Goal: Information Seeking & Learning: Learn about a topic

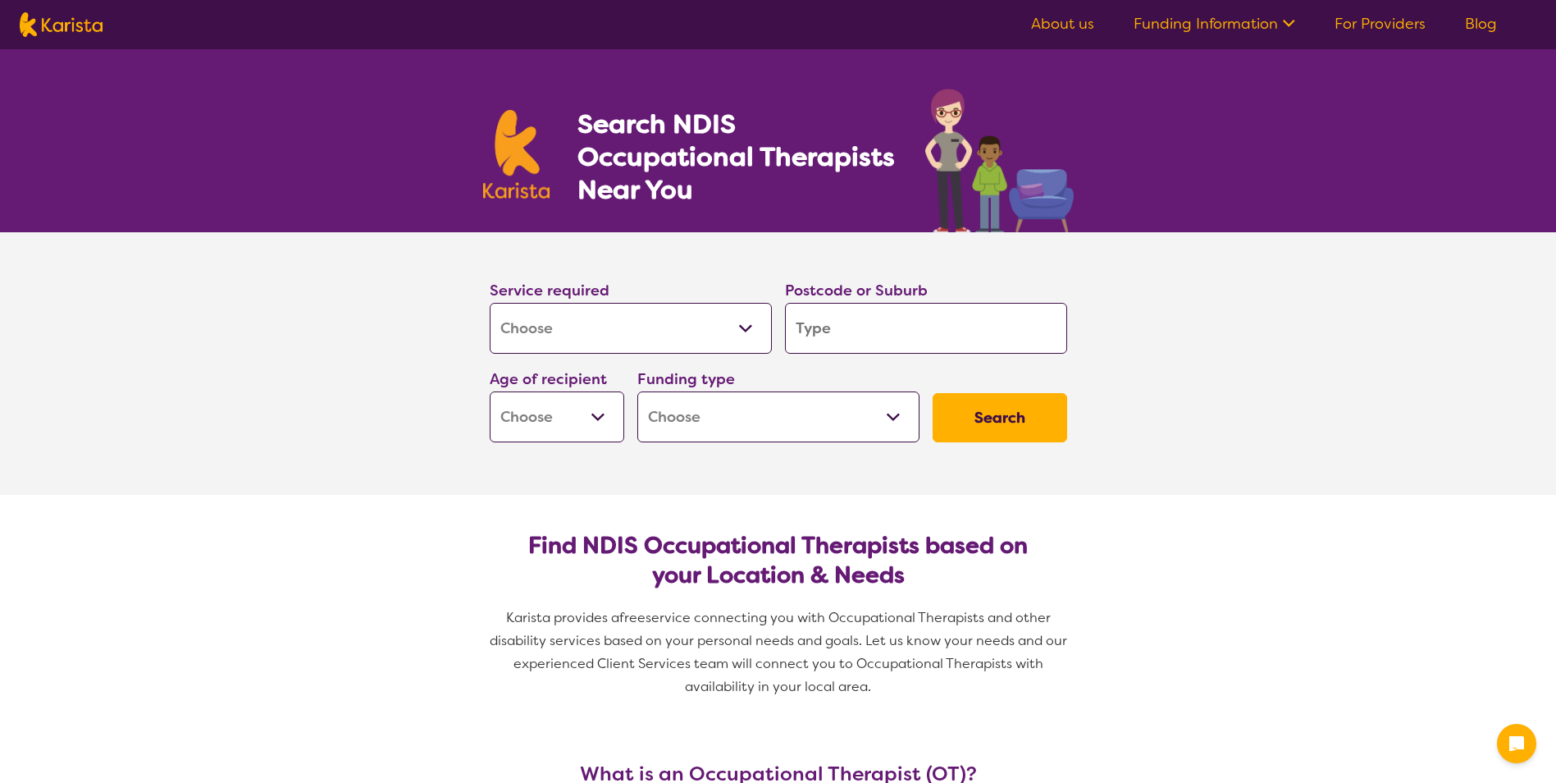
select select "[MEDICAL_DATA]"
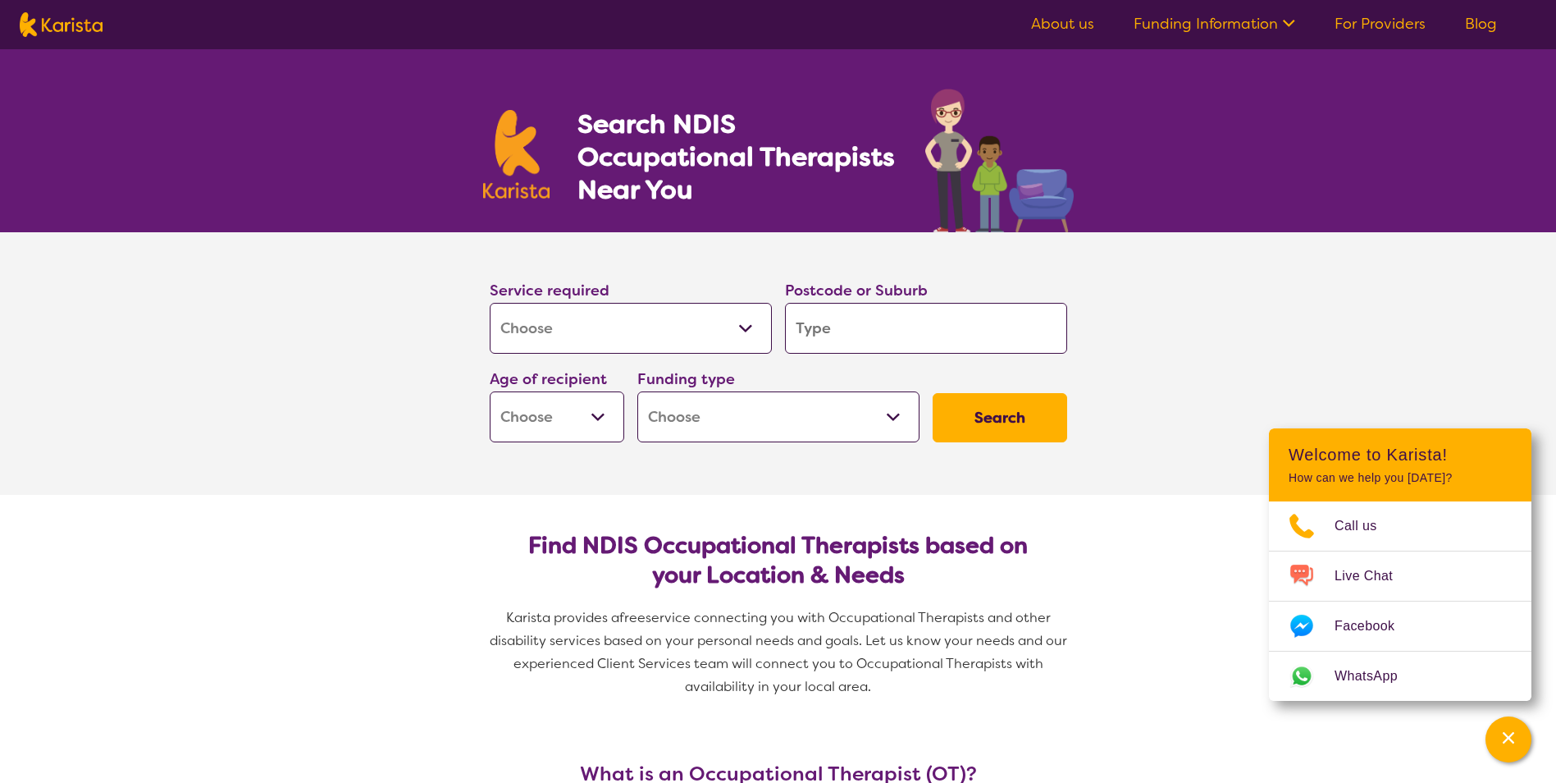
click at [801, 330] on input "search" at bounding box center [926, 328] width 282 height 51
type input "3"
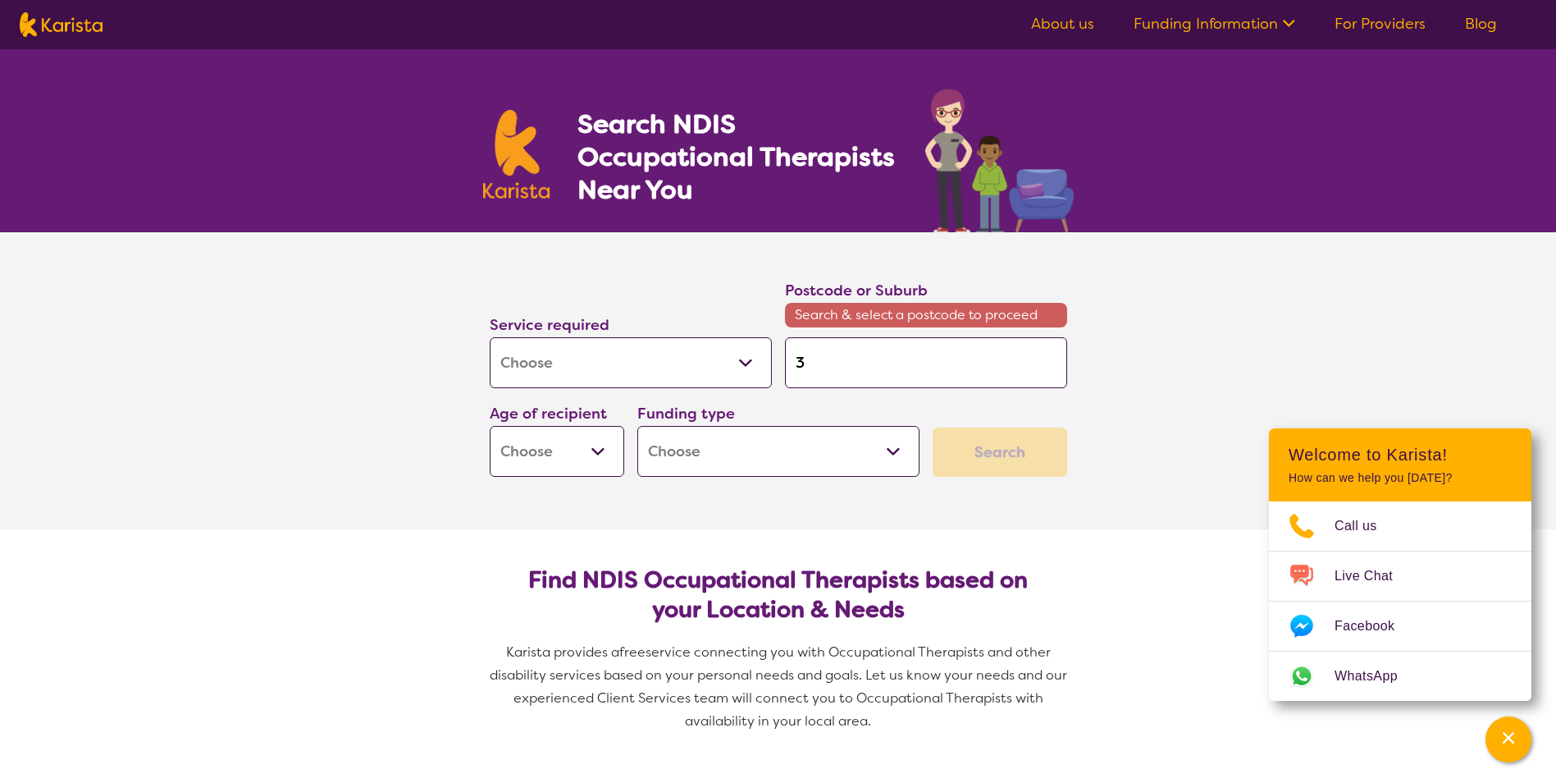
type input "39"
type input "393"
type input "3934"
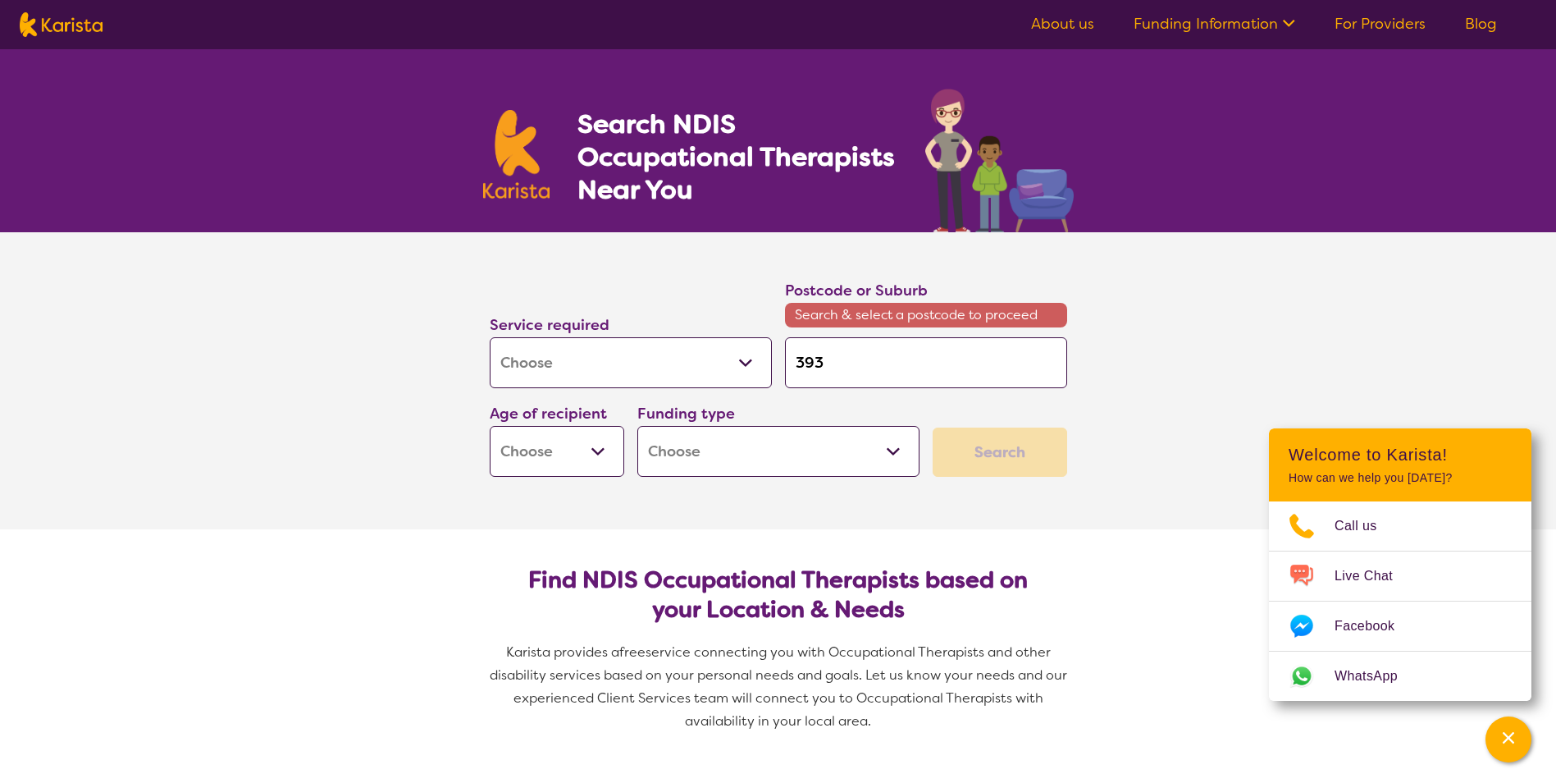
type input "3934"
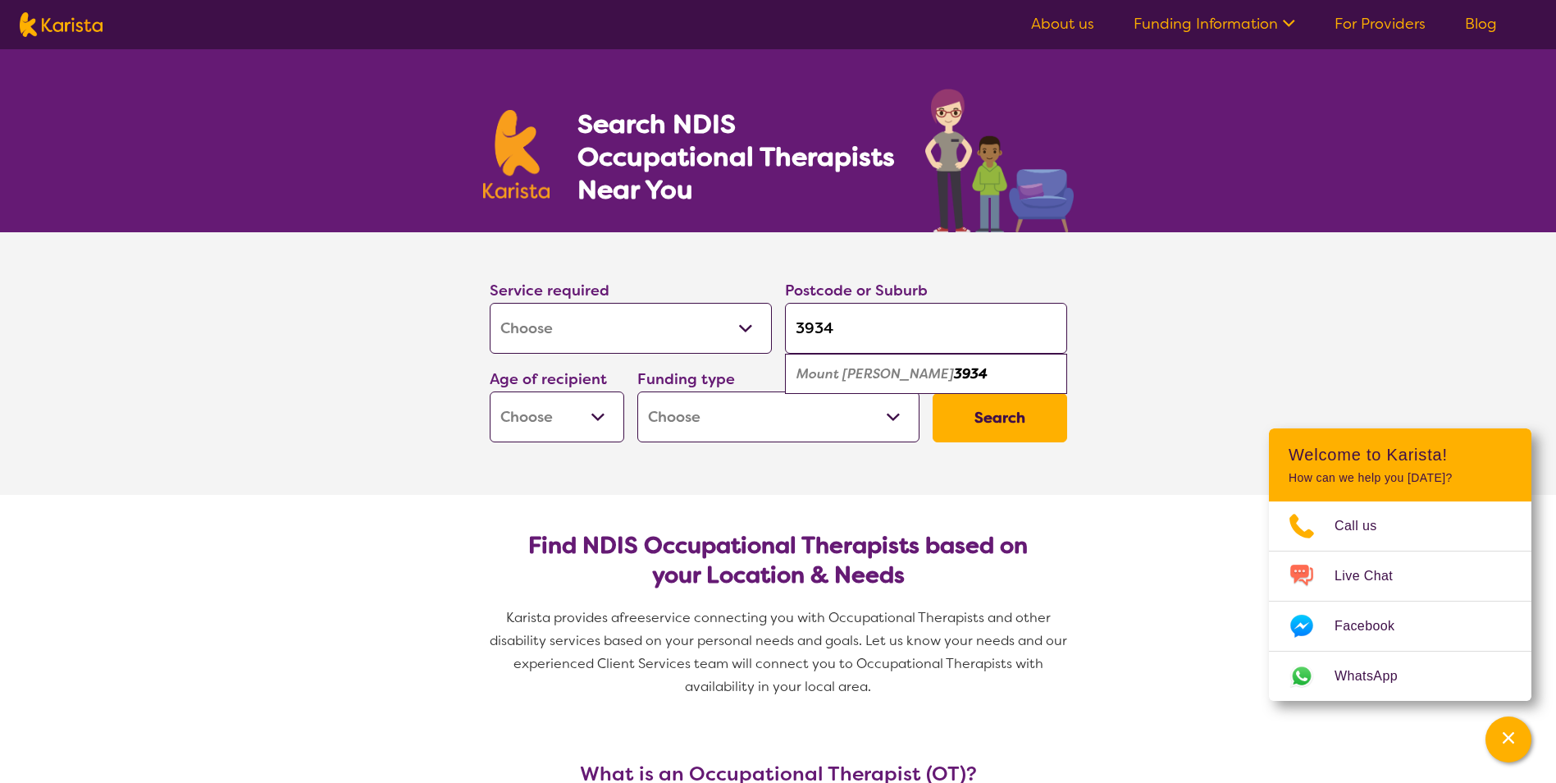
type input "3934"
click at [839, 377] on em "Mount [PERSON_NAME]" at bounding box center [875, 373] width 157 height 17
click at [984, 415] on button "Search" at bounding box center [1000, 417] width 135 height 49
click at [601, 416] on select "Early Childhood - 0 to 9 Child - 10 to 11 Adolescent - 12 to 17 Adult - 18 to 6…" at bounding box center [557, 416] width 135 height 51
select select "AD"
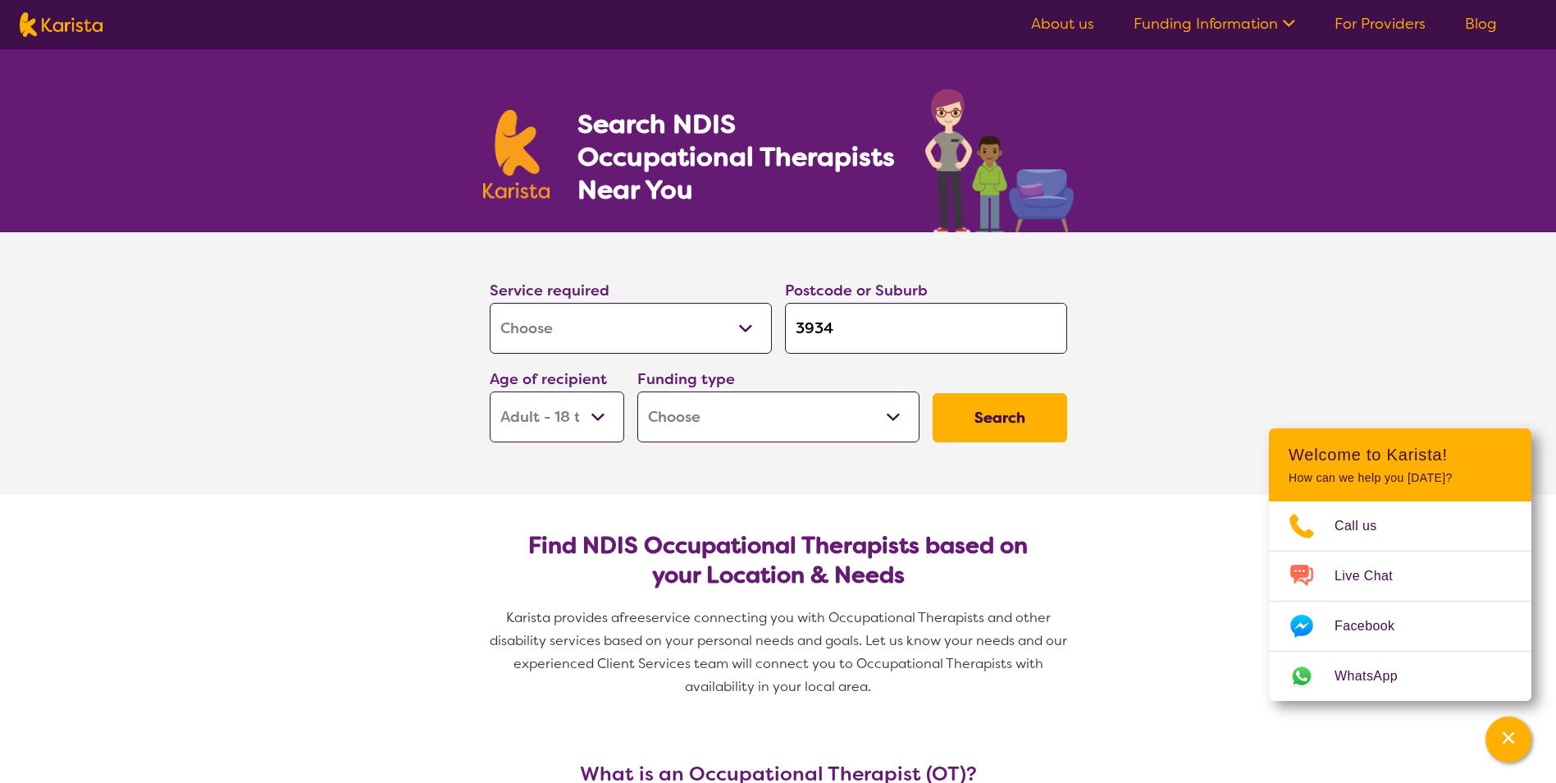
click at [490, 391] on select "Early Childhood - 0 to 9 Child - 10 to 11 Adolescent - 12 to 17 Adult - 18 to 6…" at bounding box center [557, 416] width 135 height 51
select select "AD"
click at [699, 405] on select "Home Care Package (HCP) National Disability Insurance Scheme (NDIS) I don't know" at bounding box center [778, 416] width 282 height 51
select select "i-don-t-know"
click at [637, 391] on select "Home Care Package (HCP) National Disability Insurance Scheme (NDIS) I don't know" at bounding box center [778, 416] width 282 height 51
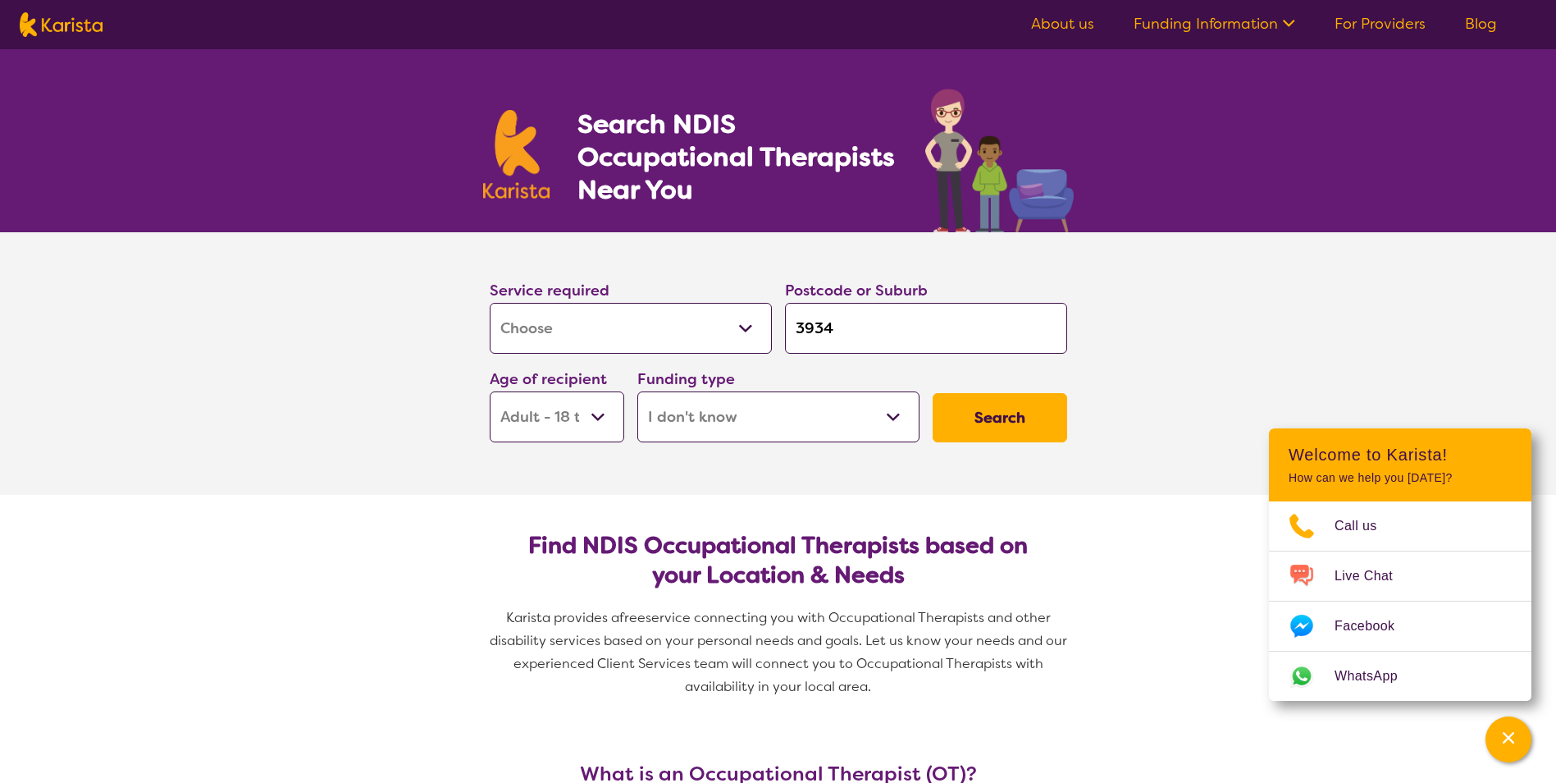
select select "i-don-t-know"
click at [1001, 414] on button "Search" at bounding box center [1000, 417] width 135 height 49
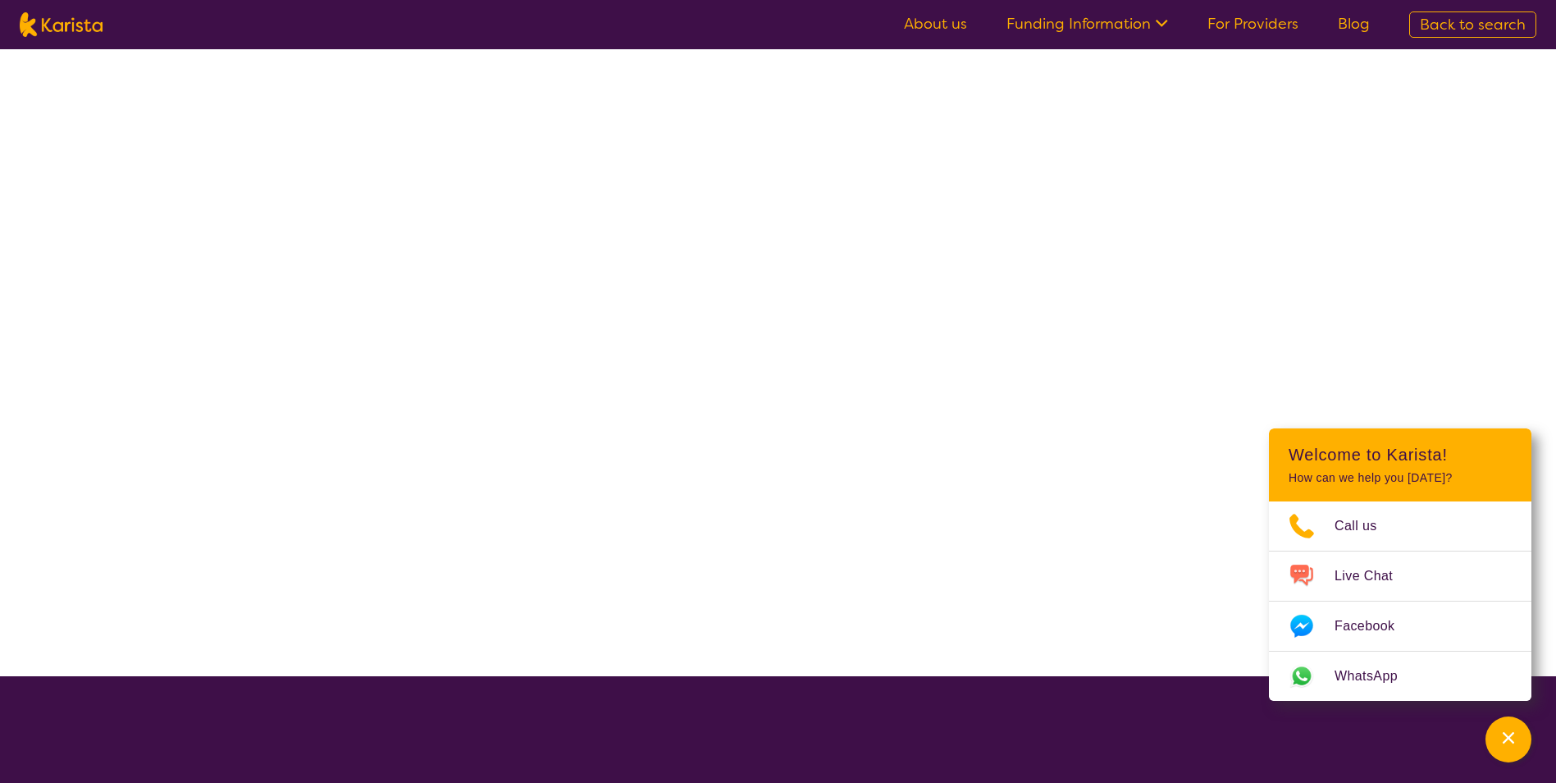
select select "[MEDICAL_DATA]"
select select "AD"
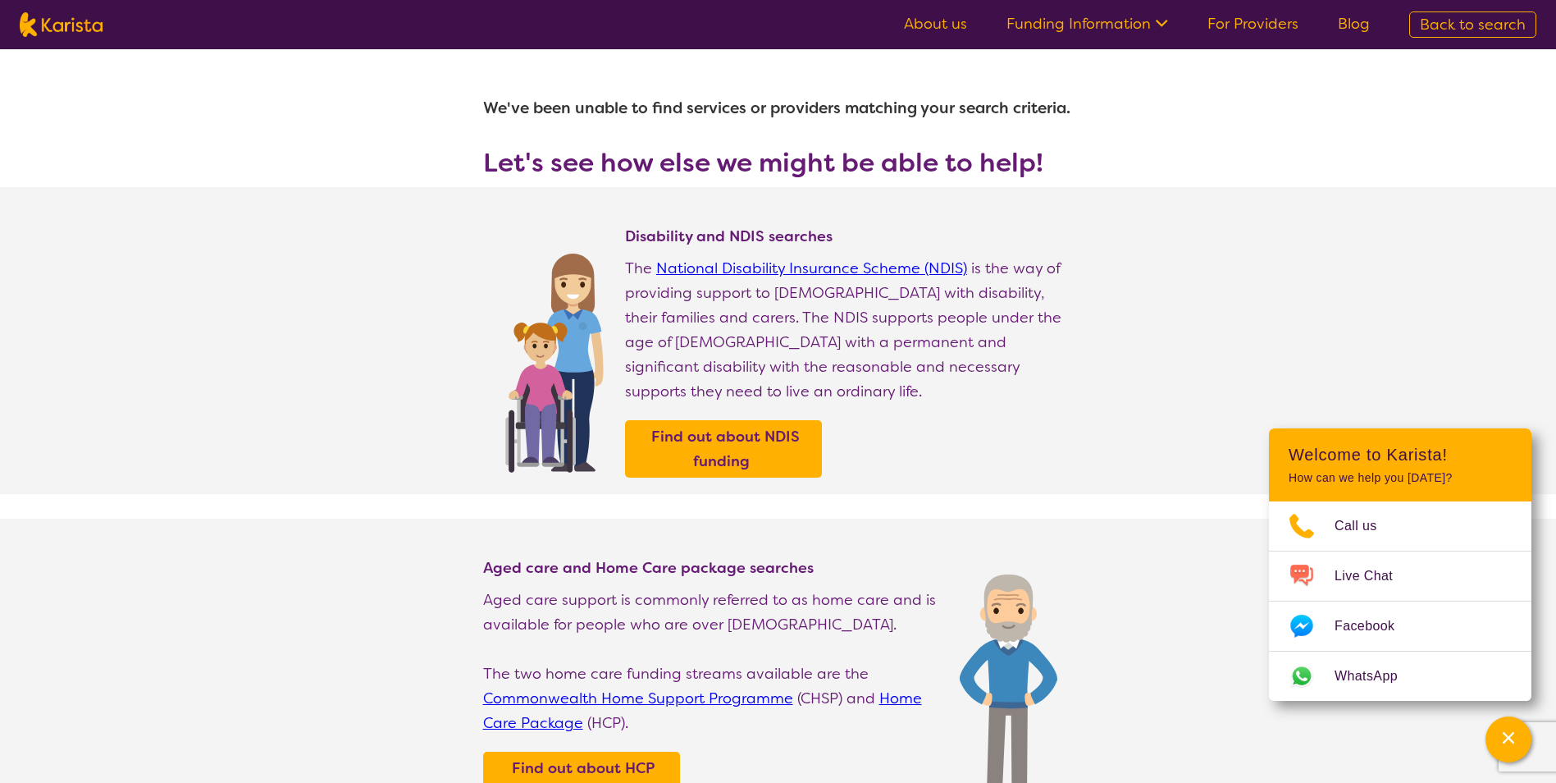
click at [808, 266] on link "National Disability Insurance Scheme (NDIS)" at bounding box center [811, 268] width 311 height 20
